Goal: Task Accomplishment & Management: Complete application form

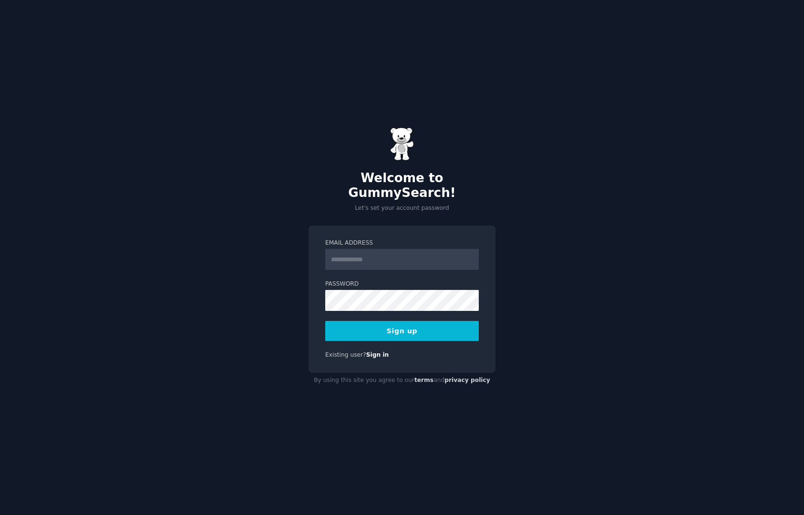
click at [379, 253] on input "Email Address" at bounding box center [402, 259] width 154 height 21
type input "**********"
click at [325, 311] on div at bounding box center [325, 311] width 0 height 0
click at [500, 339] on div "**********" at bounding box center [402, 257] width 804 height 515
click at [406, 321] on button "Sign up" at bounding box center [402, 331] width 154 height 20
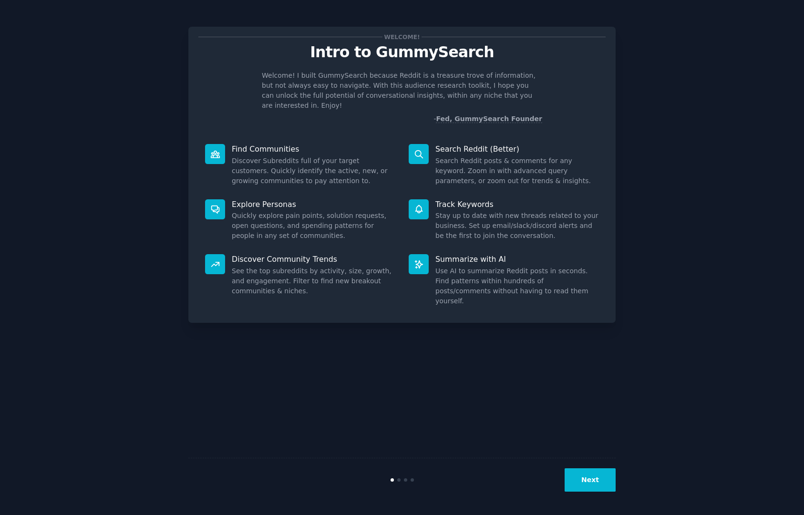
click at [605, 467] on div "Next" at bounding box center [401, 480] width 427 height 44
click at [601, 476] on button "Next" at bounding box center [590, 480] width 51 height 23
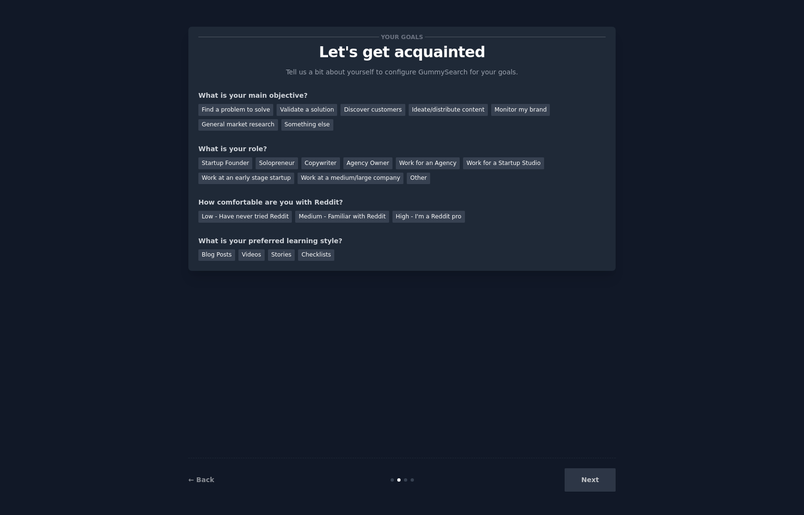
click at [596, 483] on div "Next" at bounding box center [544, 480] width 143 height 23
click at [257, 124] on div "General market research" at bounding box center [238, 125] width 80 height 12
click at [226, 167] on div "Startup Founder" at bounding box center [225, 163] width 54 height 12
click at [399, 217] on div "High - I'm a Reddit pro" at bounding box center [429, 217] width 73 height 12
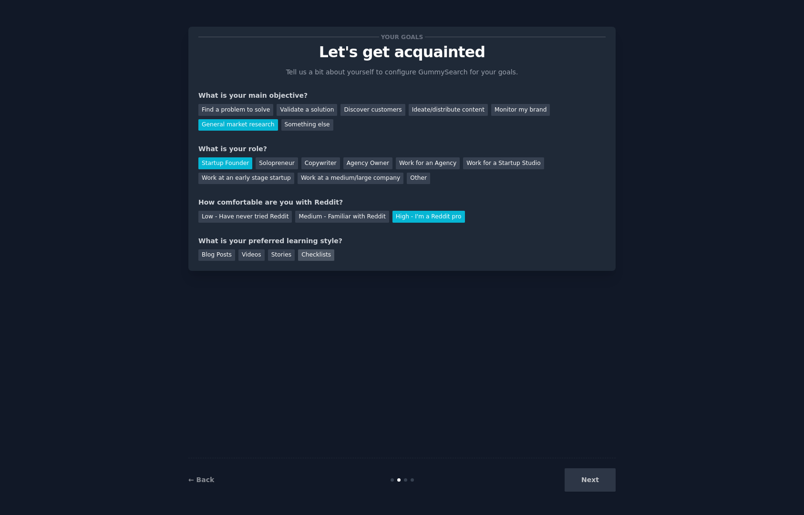
click at [307, 255] on div "Checklists" at bounding box center [316, 256] width 36 height 12
click at [591, 469] on button "Next" at bounding box center [590, 480] width 51 height 23
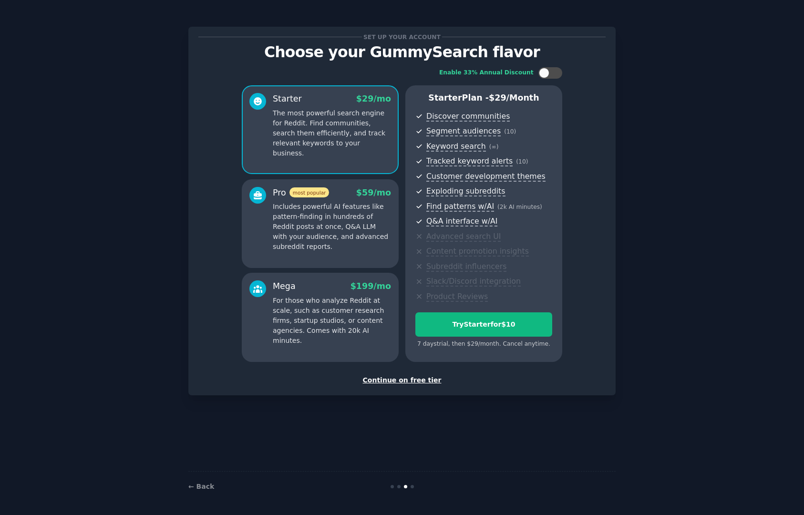
click at [412, 379] on div "Continue on free tier" at bounding box center [401, 380] width 407 height 10
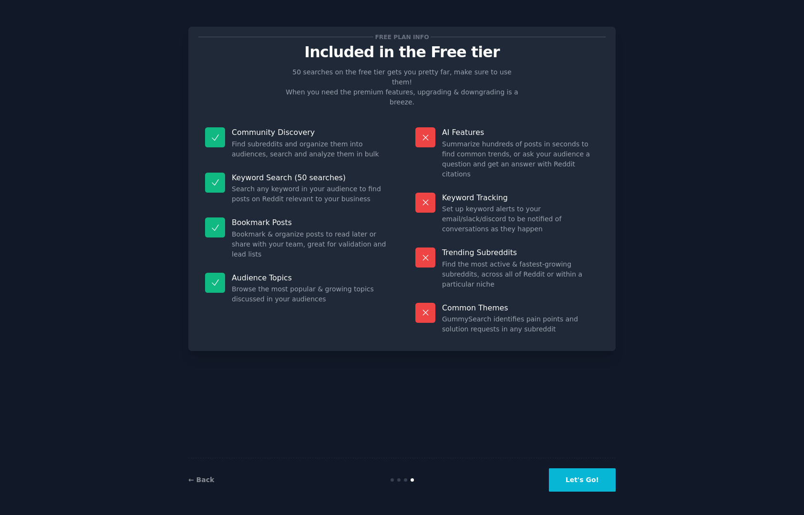
click at [596, 480] on button "Let's Go!" at bounding box center [582, 480] width 67 height 23
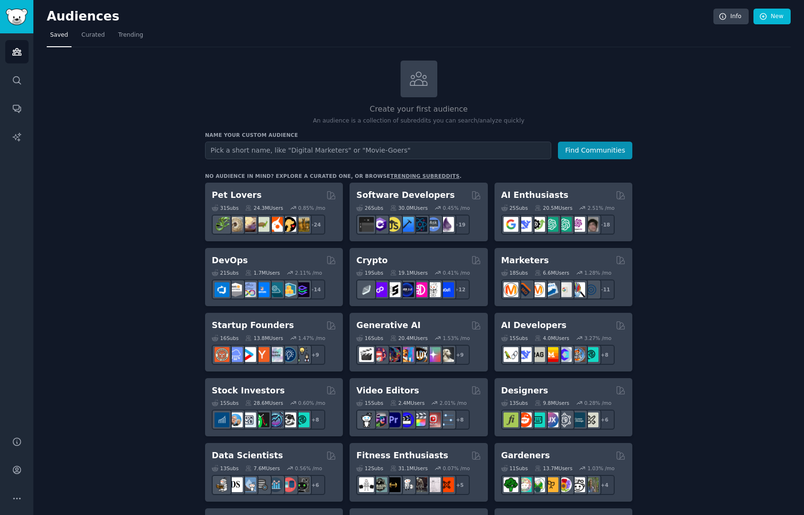
click at [289, 151] on input "text" at bounding box center [378, 151] width 346 height 18
type input "g"
click at [16, 84] on icon "Sidebar" at bounding box center [17, 80] width 10 height 10
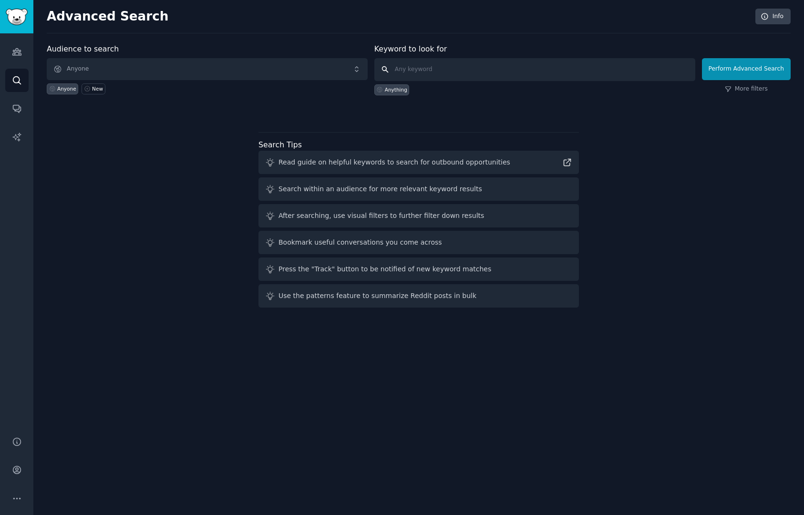
click at [414, 70] on input "text" at bounding box center [535, 69] width 321 height 23
type input "guard.io"
click at [729, 64] on button "Perform Advanced Search" at bounding box center [746, 69] width 89 height 22
